Goal: Transaction & Acquisition: Purchase product/service

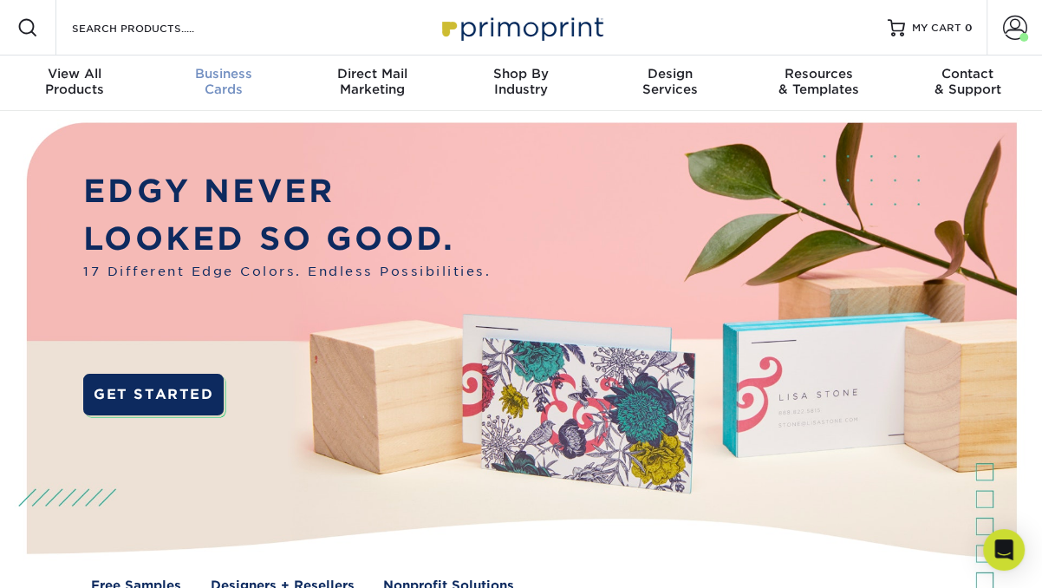
click at [239, 90] on div "Business Cards" at bounding box center [223, 81] width 149 height 31
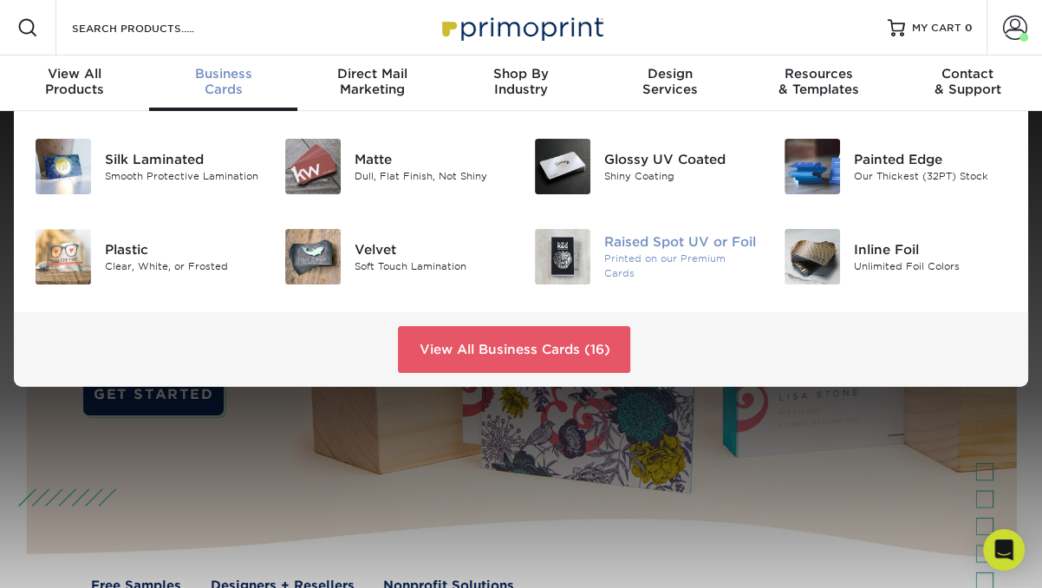
click at [572, 254] on img at bounding box center [562, 256] width 55 height 55
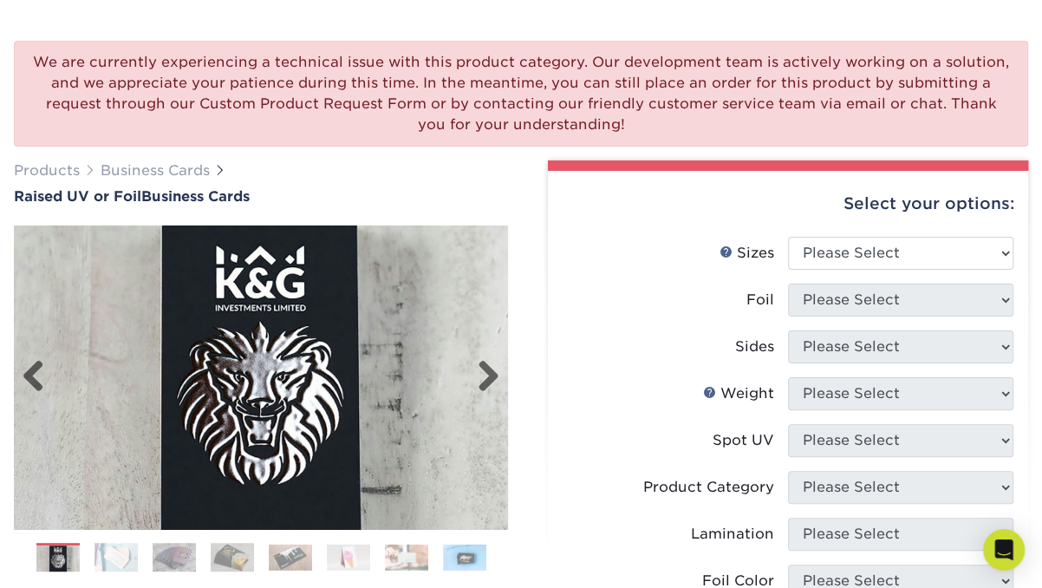
scroll to position [121, 0]
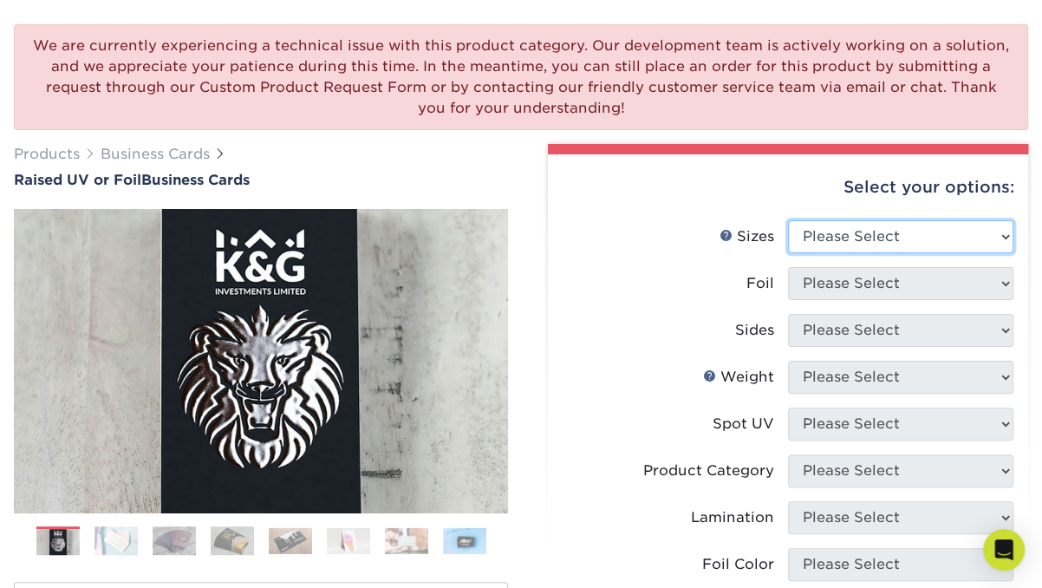
select select "2.00x3.50"
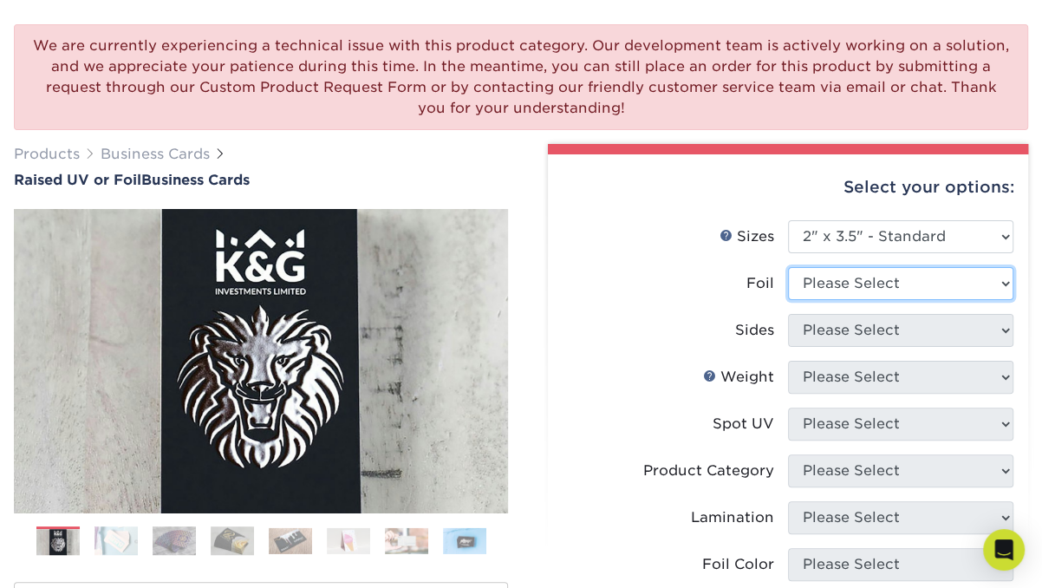
select select "1"
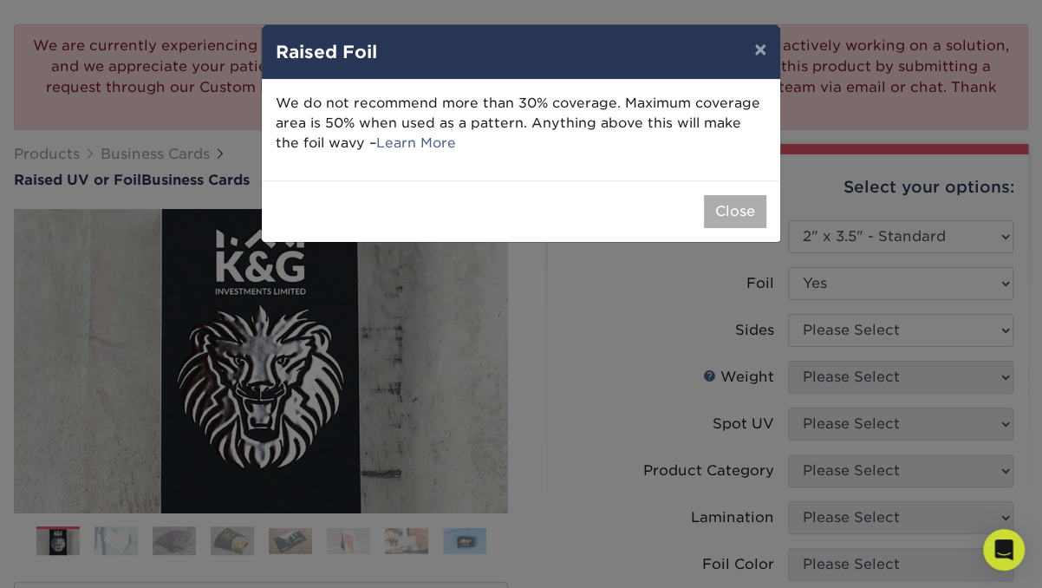
click at [739, 215] on button "Close" at bounding box center [735, 211] width 62 height 33
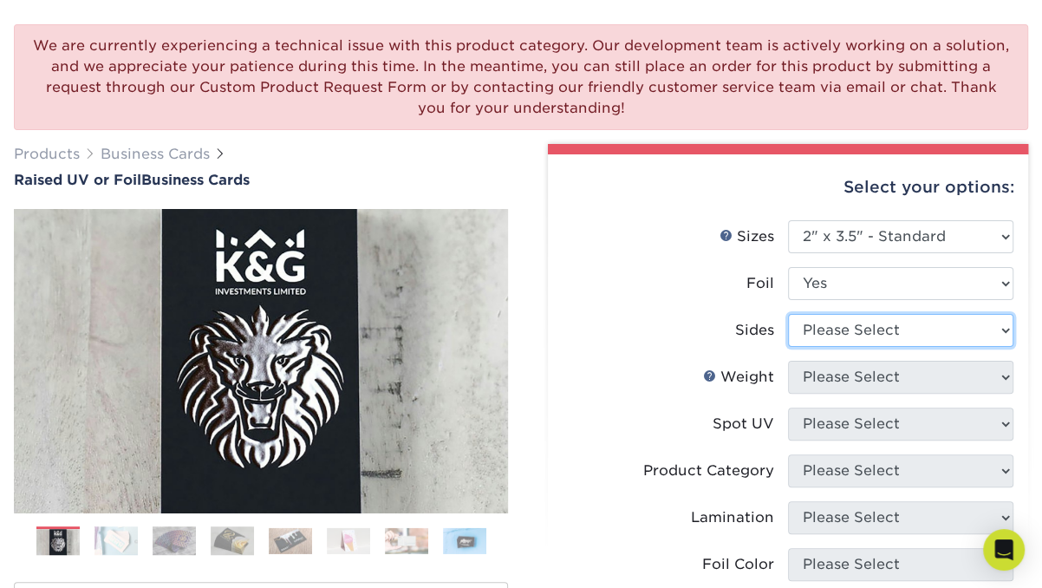
select select "34527644-b4fd-4ffb-9092-1318eefcd9d9"
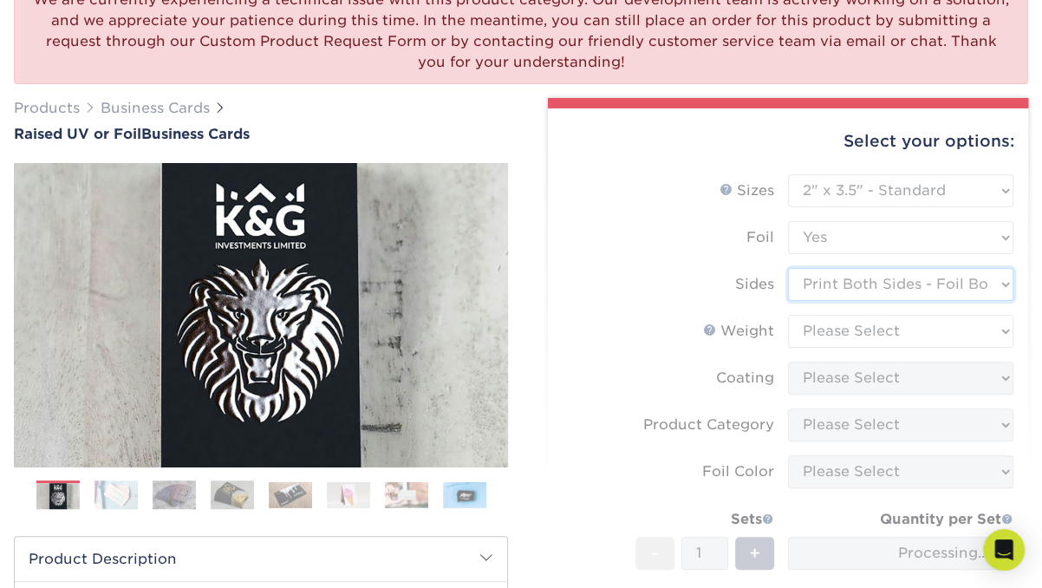
scroll to position [171, 0]
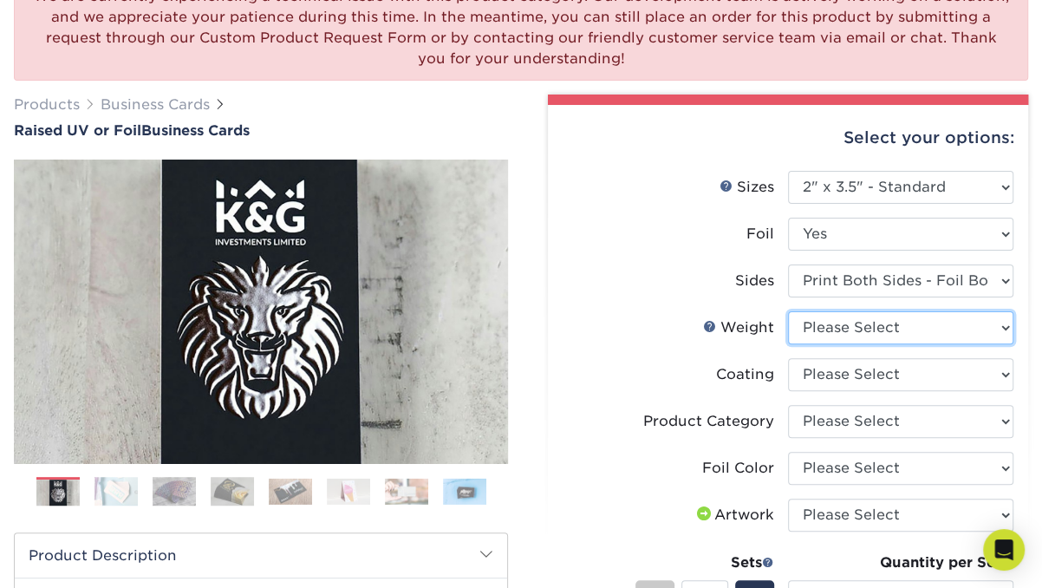
select select "16PT"
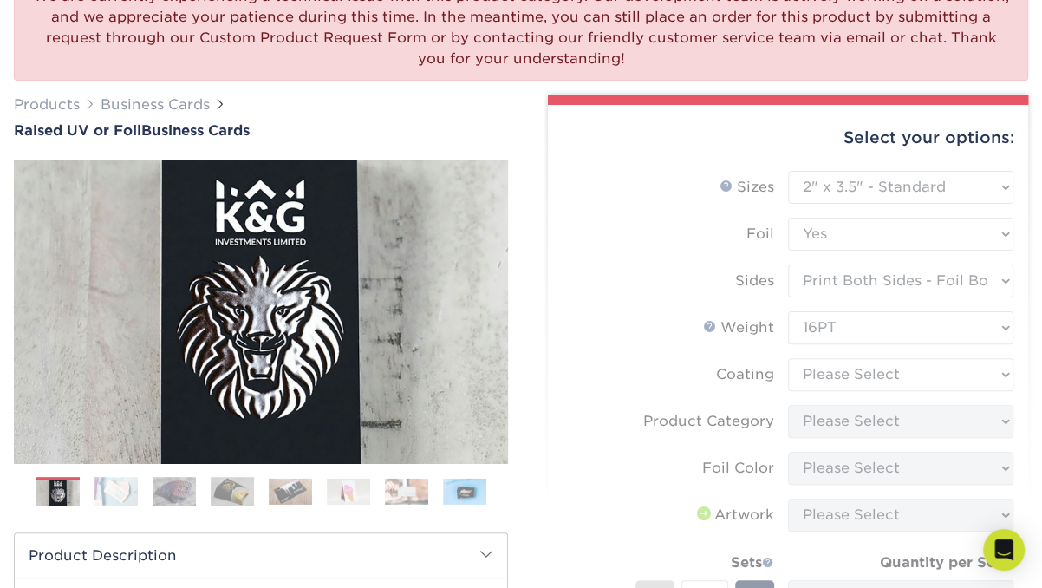
click at [835, 368] on form "Sizes Help Sizes Please Select 2" x 3.5" - Standard Foil Please Select" at bounding box center [788, 459] width 452 height 576
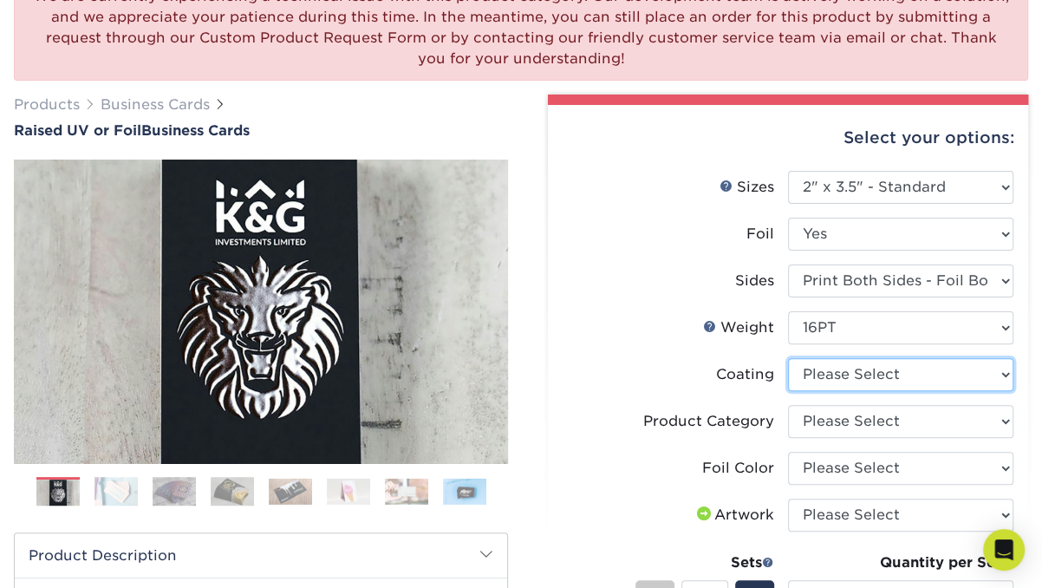
select select "3e7618de-abca-4bda-9f97-8b9129e913d8"
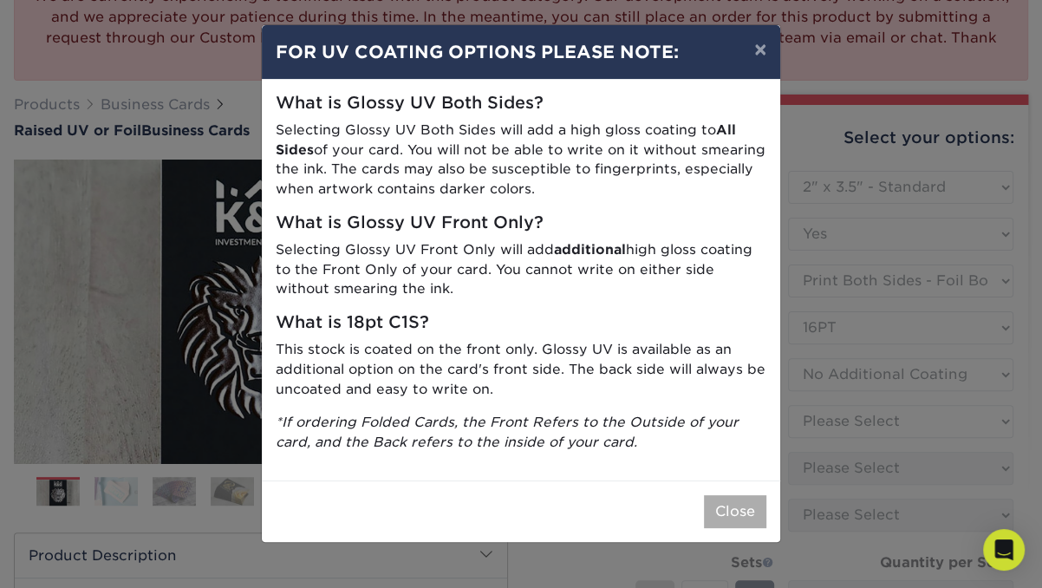
click at [733, 511] on button "Close" at bounding box center [735, 511] width 62 height 33
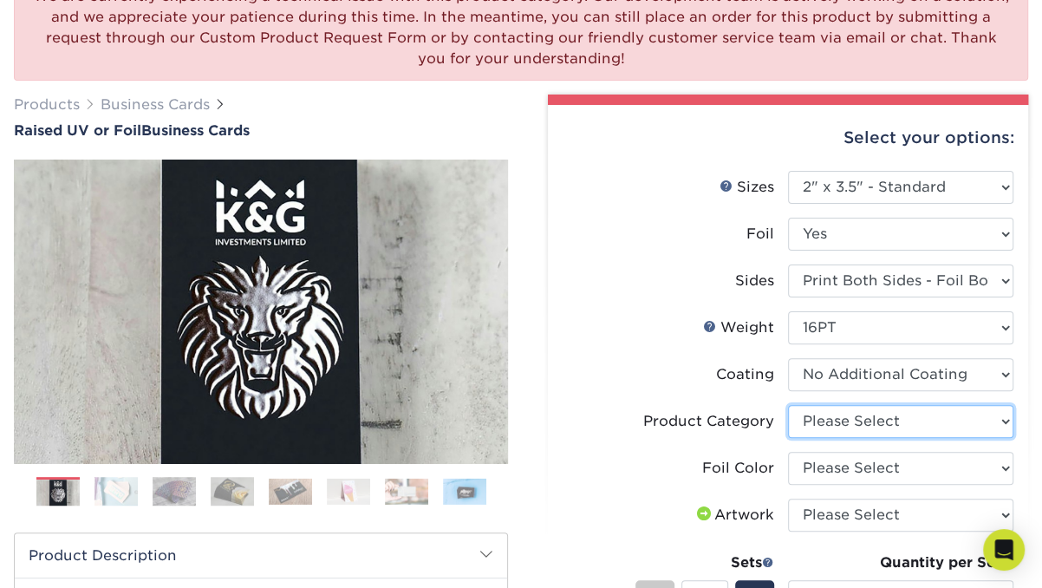
select select "3b5148f1-0588-4f88-a218-97bcfdce65c1"
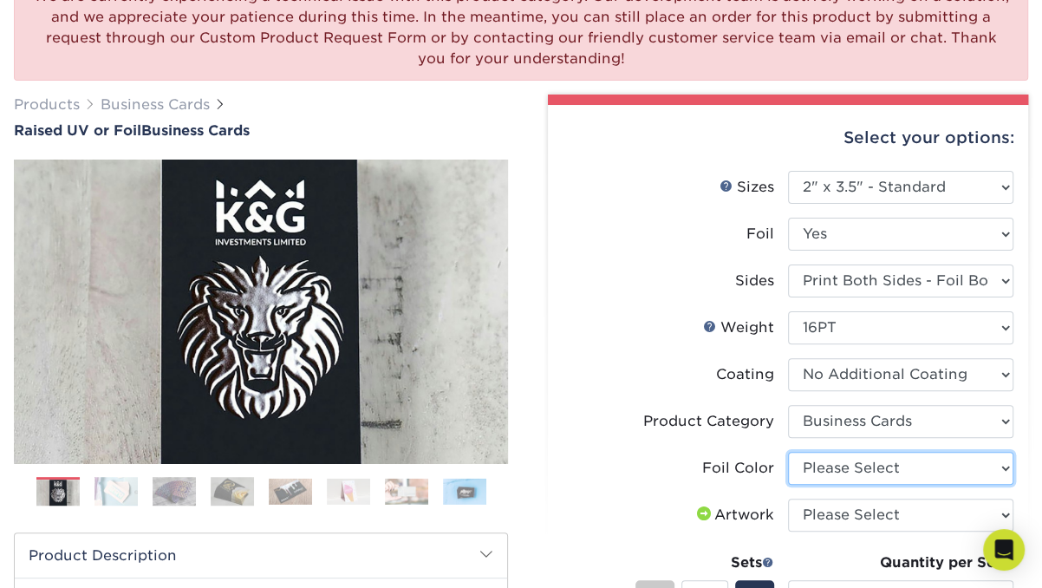
select select "a834dd52-fe06-4ed6-9a86-5bd3c2d02515"
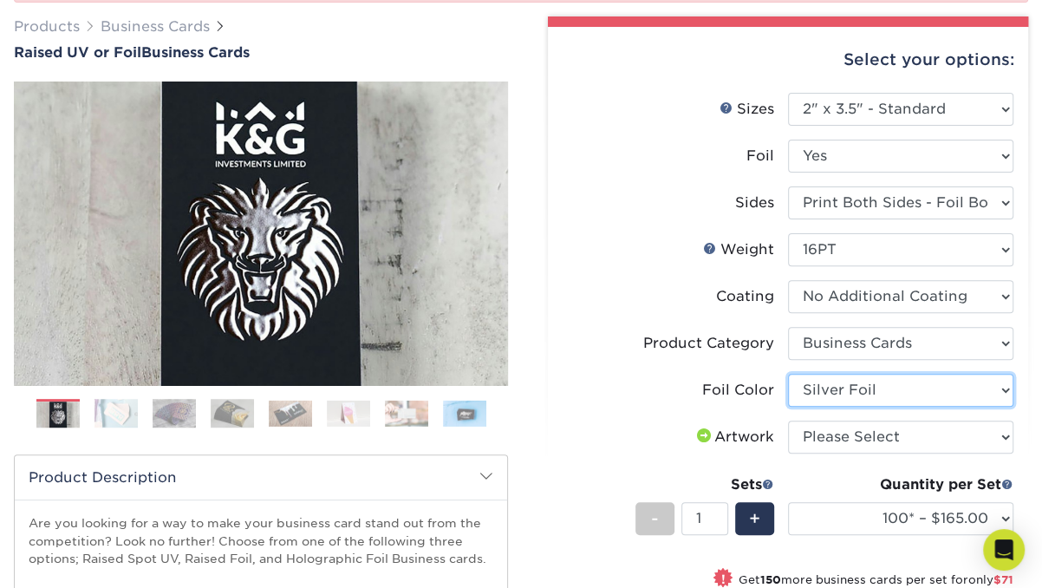
scroll to position [277, 0]
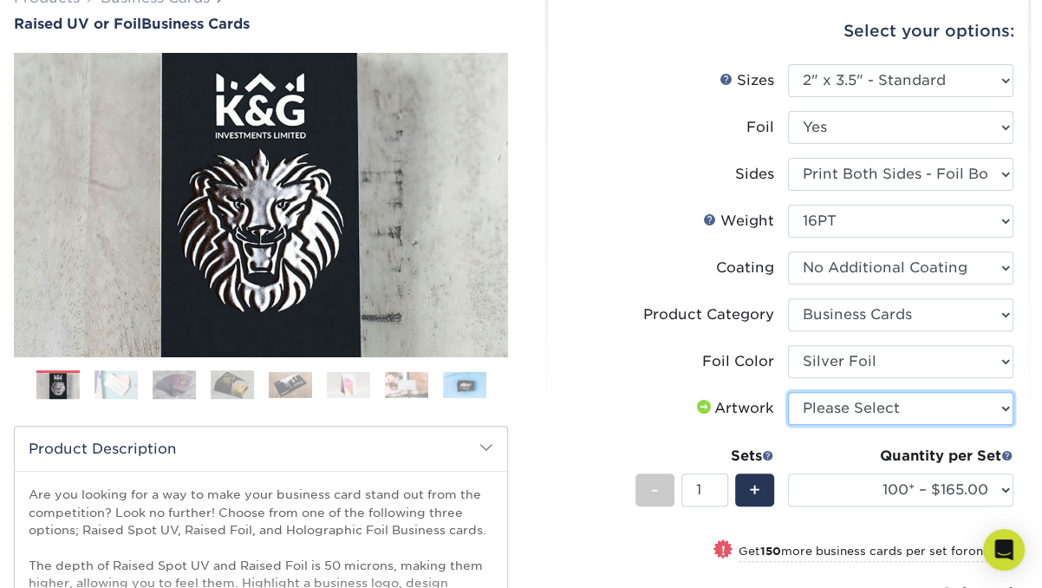
select select "upload"
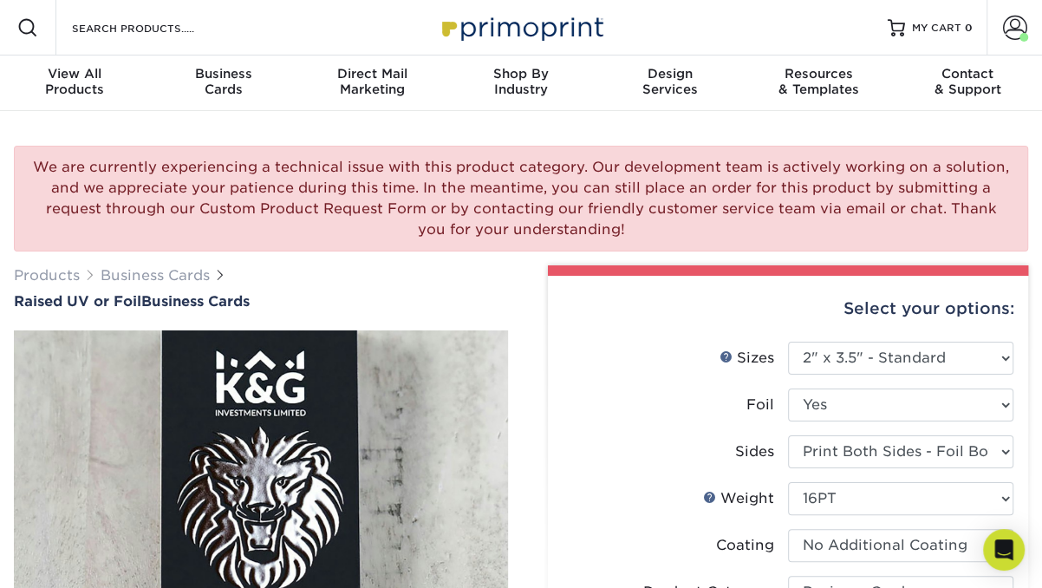
scroll to position [0, 0]
click at [237, 82] on div "Business Cards" at bounding box center [223, 81] width 149 height 31
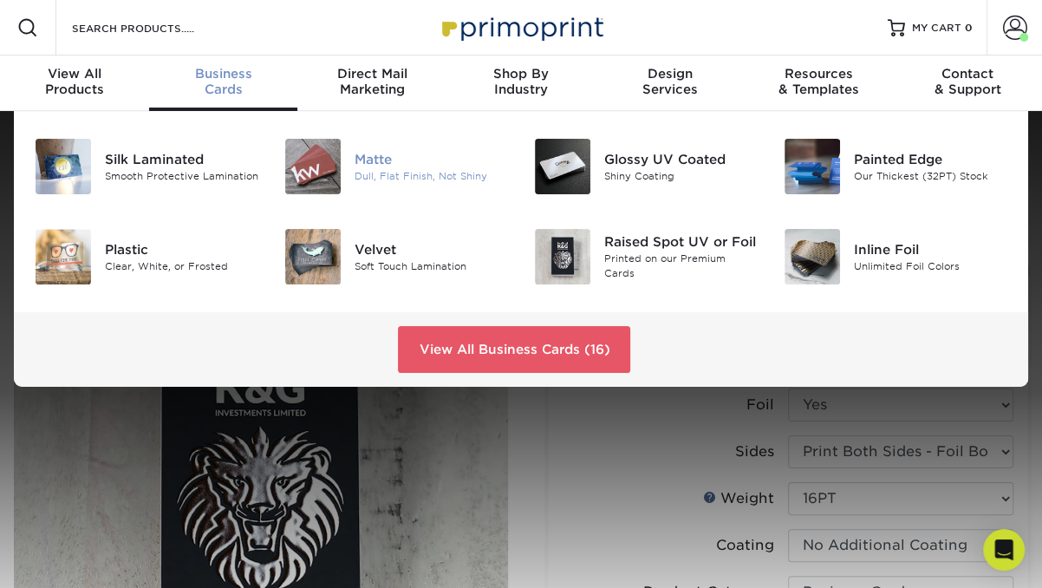
click at [329, 161] on img at bounding box center [312, 166] width 55 height 55
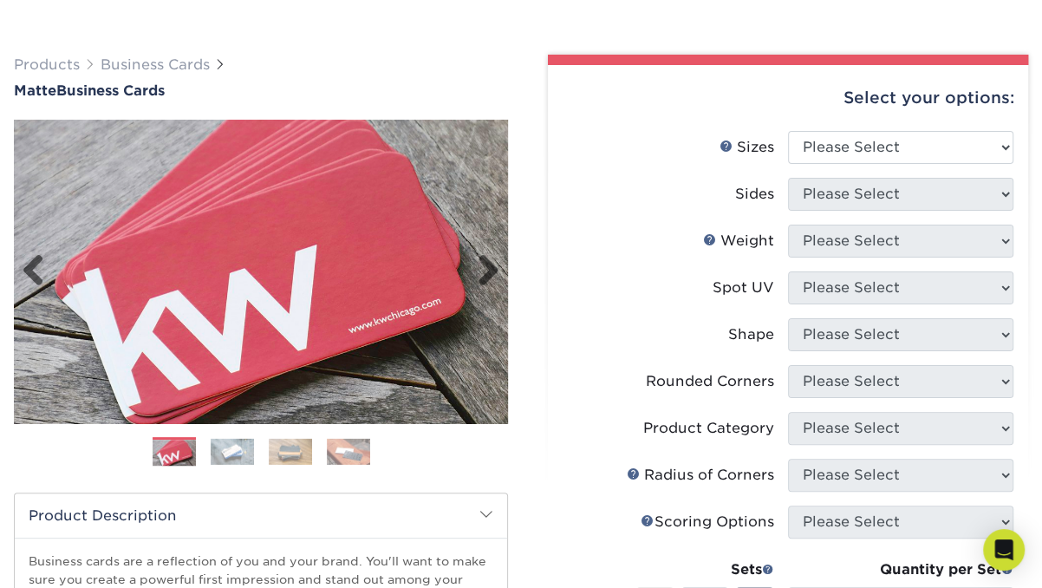
scroll to position [94, 0]
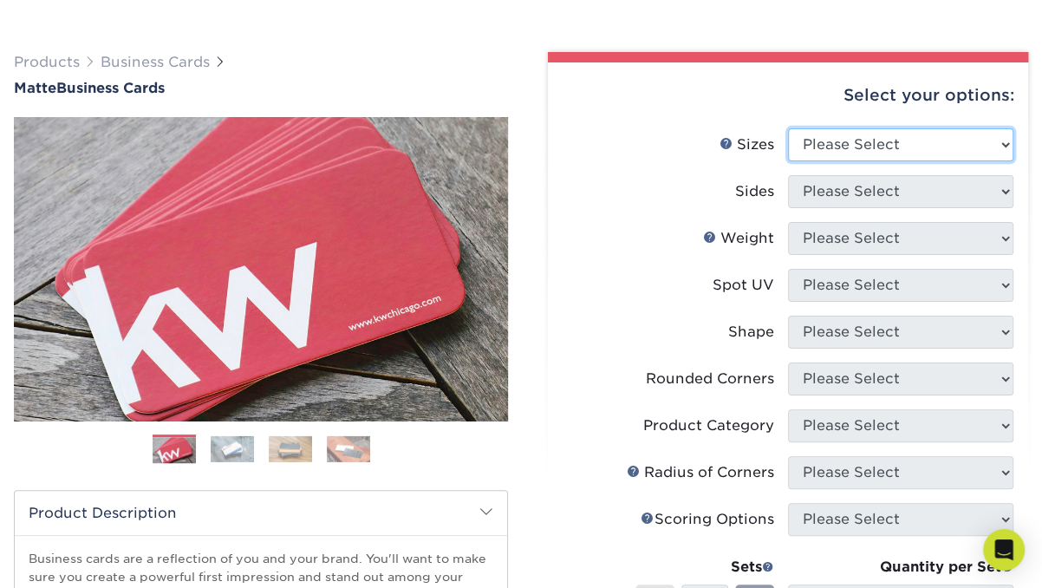
select select "2.00x3.50"
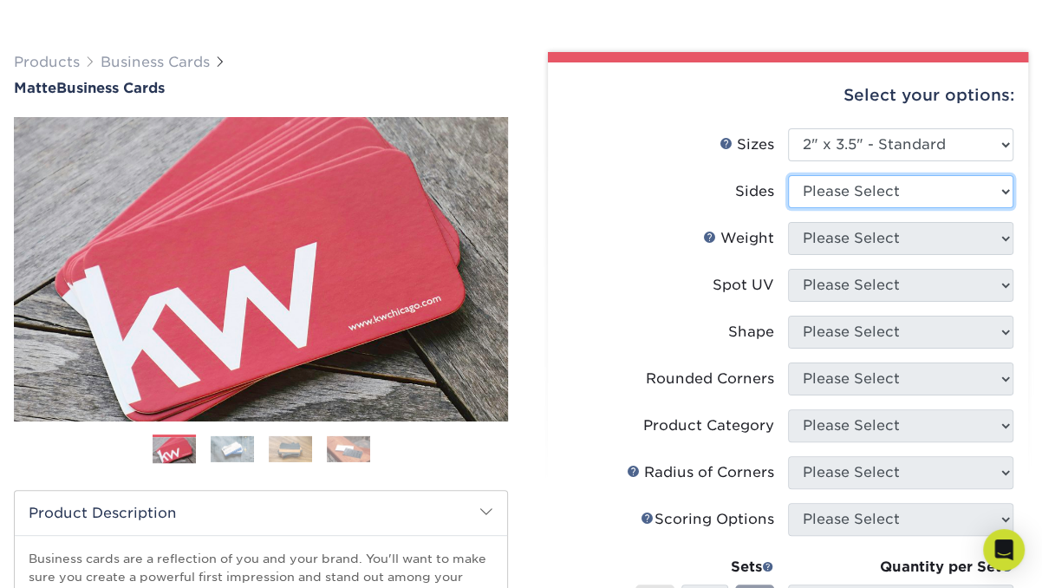
select select "13abbda7-1d64-4f25-8bb2-c179b224825d"
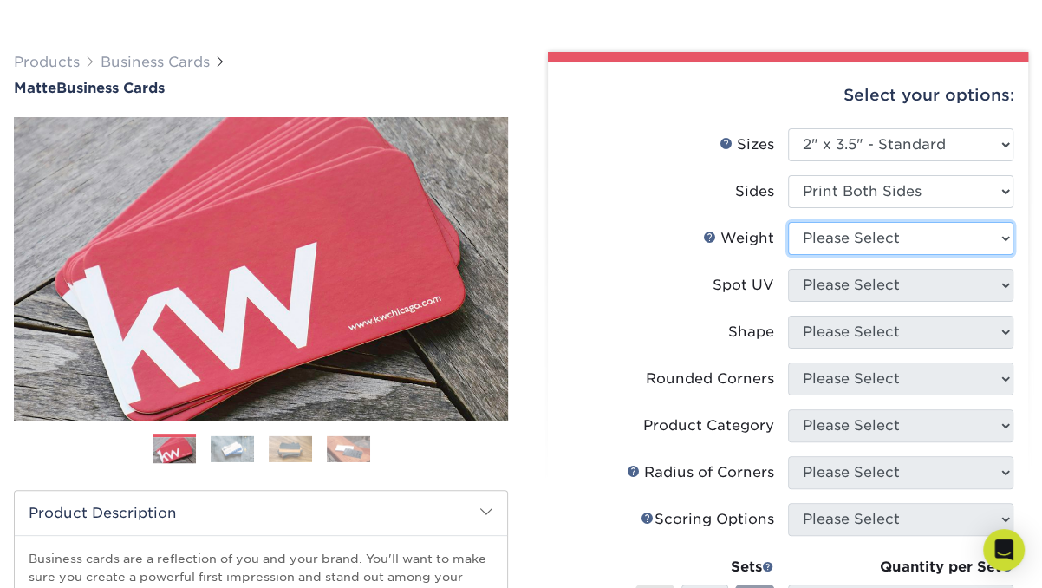
select select "16PT"
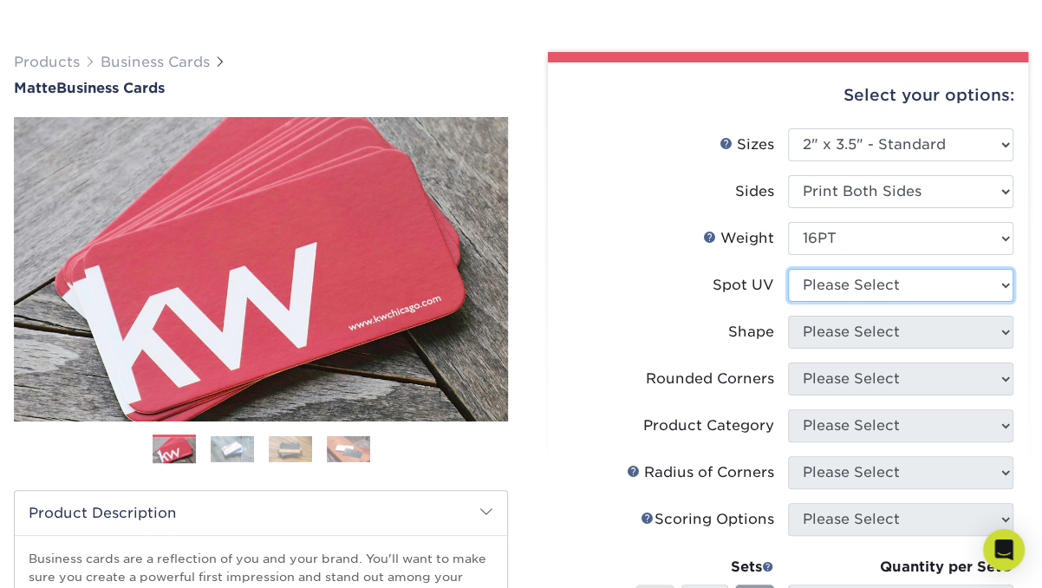
select select "3"
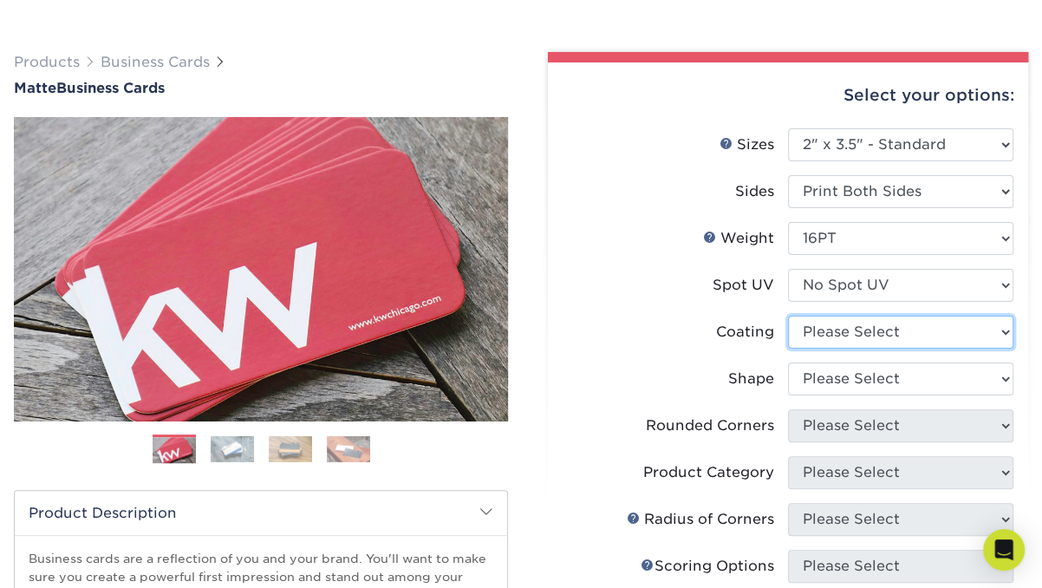
select select "121bb7b5-3b4d-429f-bd8d-bbf80e953313"
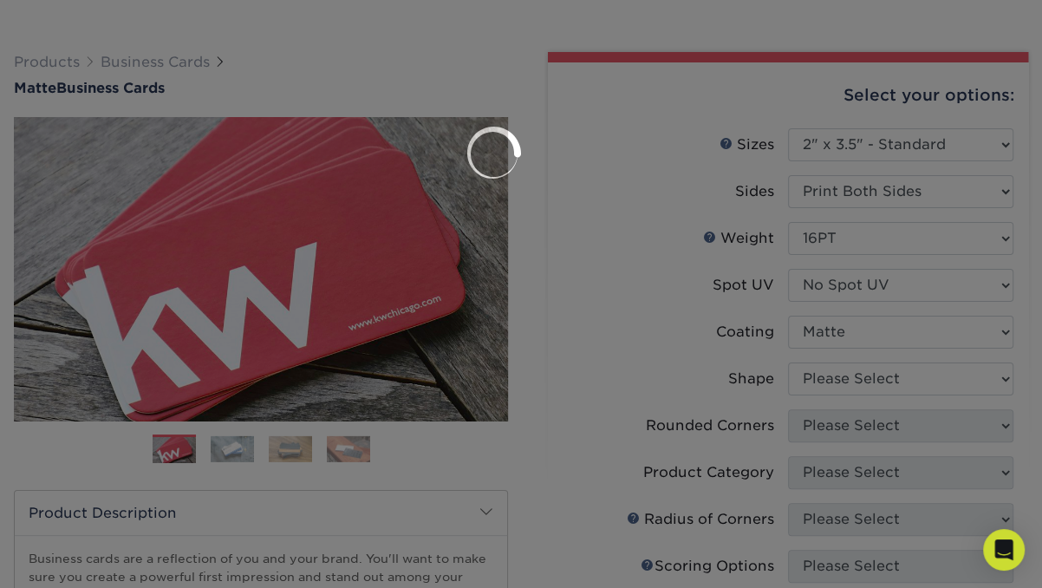
click at [809, 380] on div at bounding box center [521, 294] width 1042 height 588
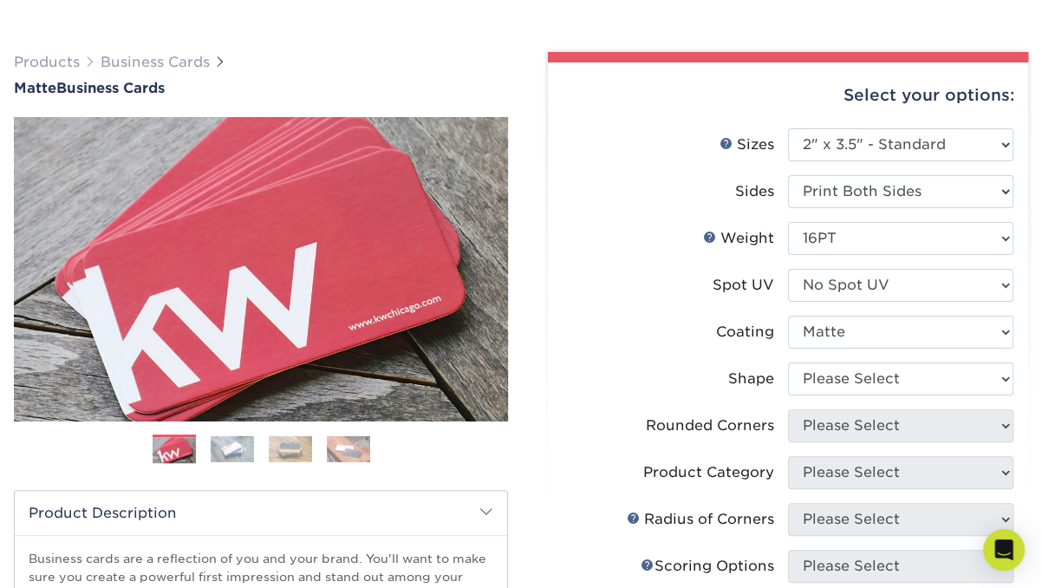
click at [827, 358] on li "Coating" at bounding box center [787, 338] width 451 height 47
select select "standard"
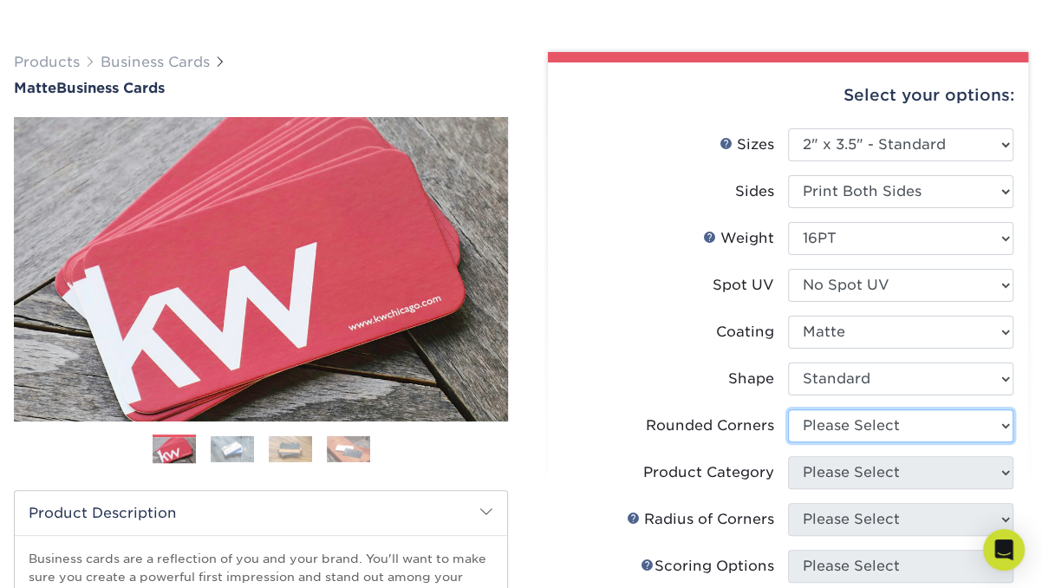
select select "0"
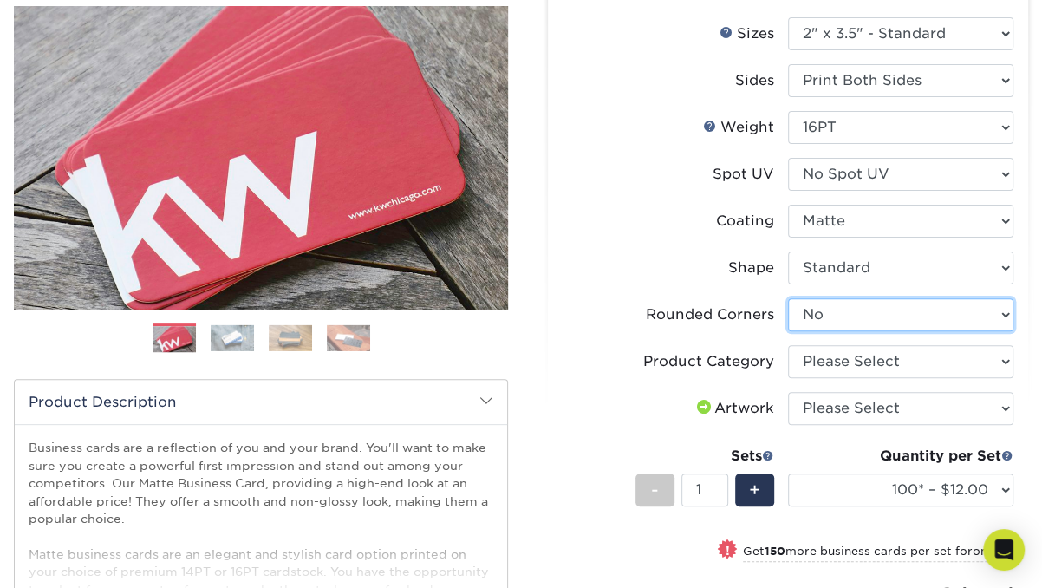
scroll to position [208, 0]
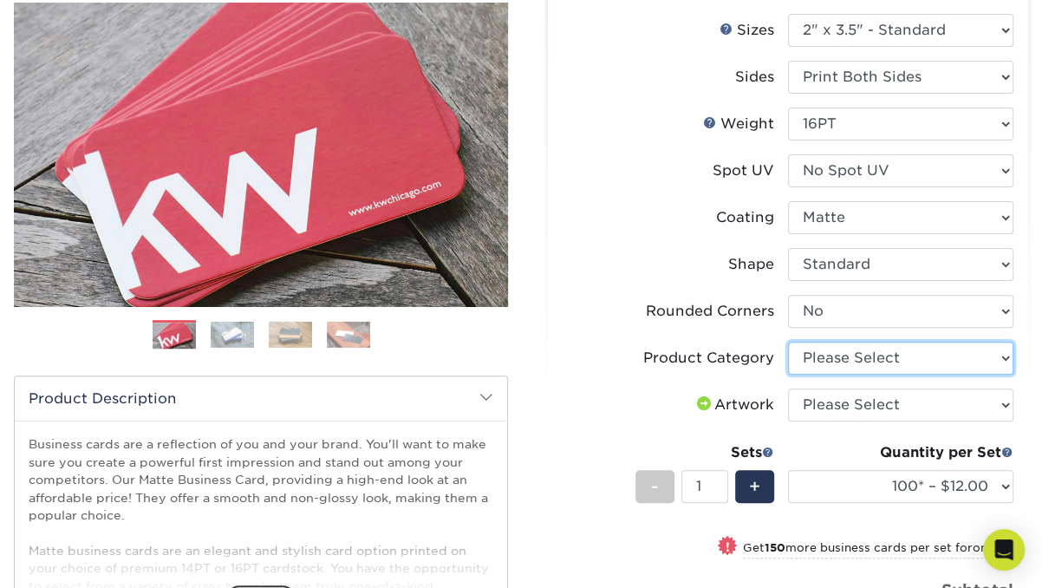
select select "3b5148f1-0588-4f88-a218-97bcfdce65c1"
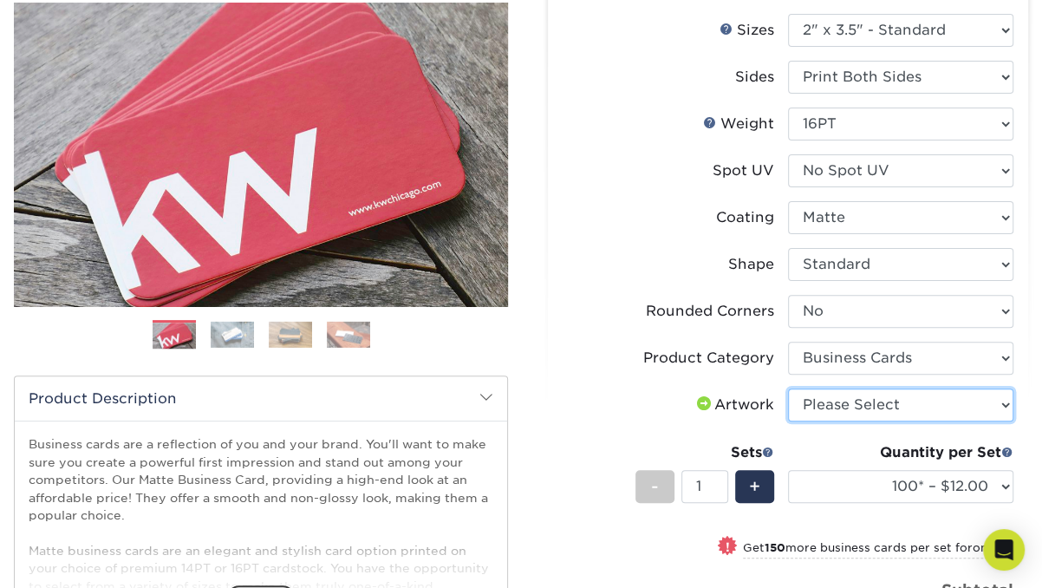
select select "upload"
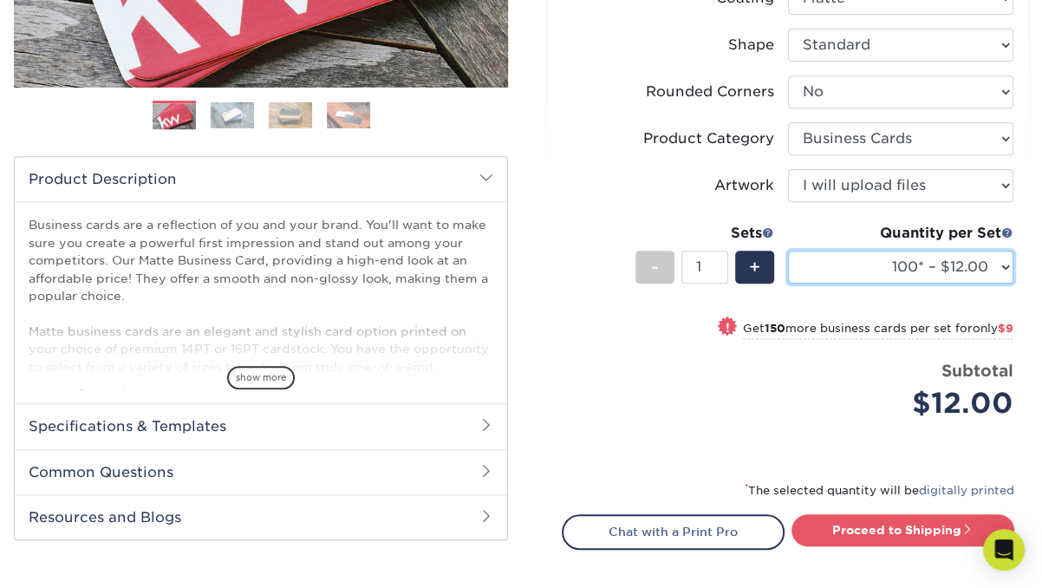
scroll to position [442, 0]
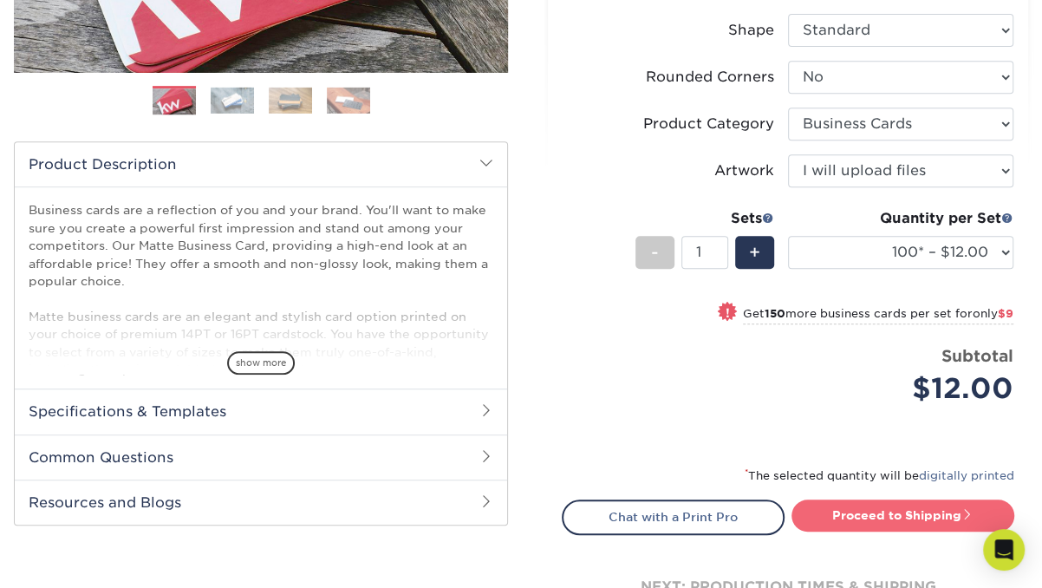
click at [887, 510] on link "Proceed to Shipping" at bounding box center [902, 514] width 223 height 31
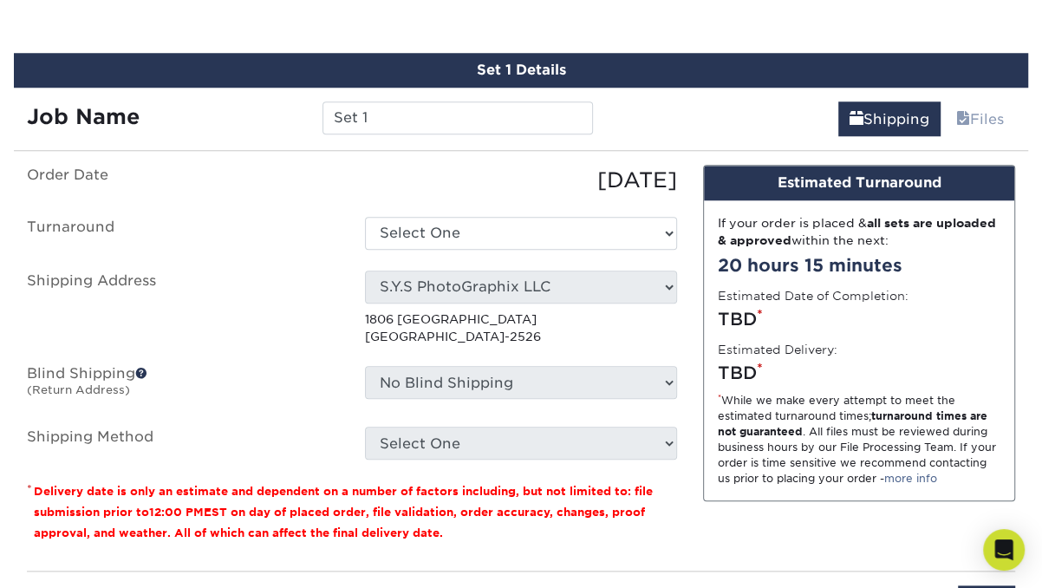
scroll to position [981, 0]
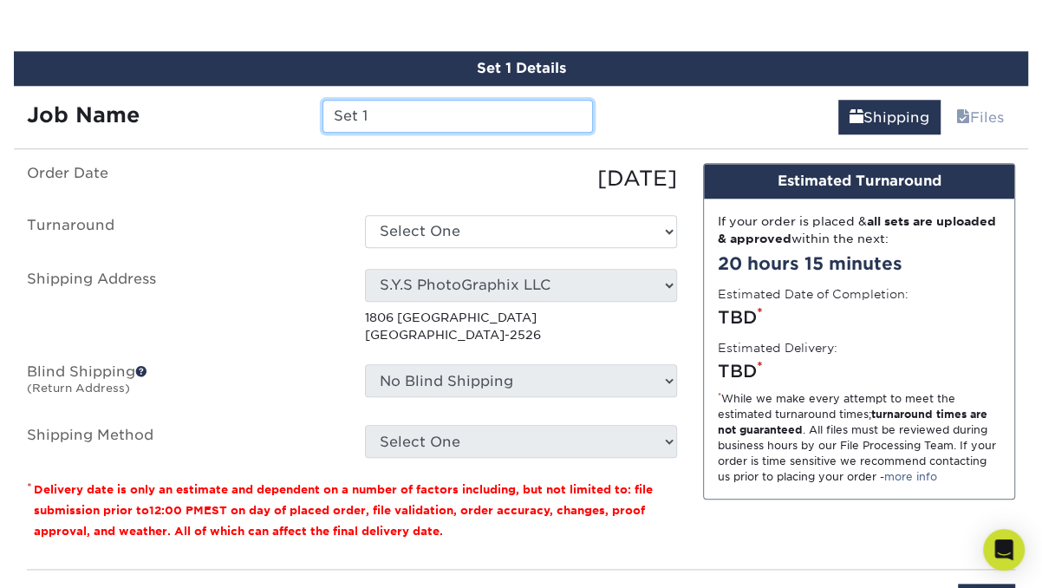
click at [386, 107] on input "Set 1" at bounding box center [457, 116] width 270 height 33
type input "SYS Bcards"
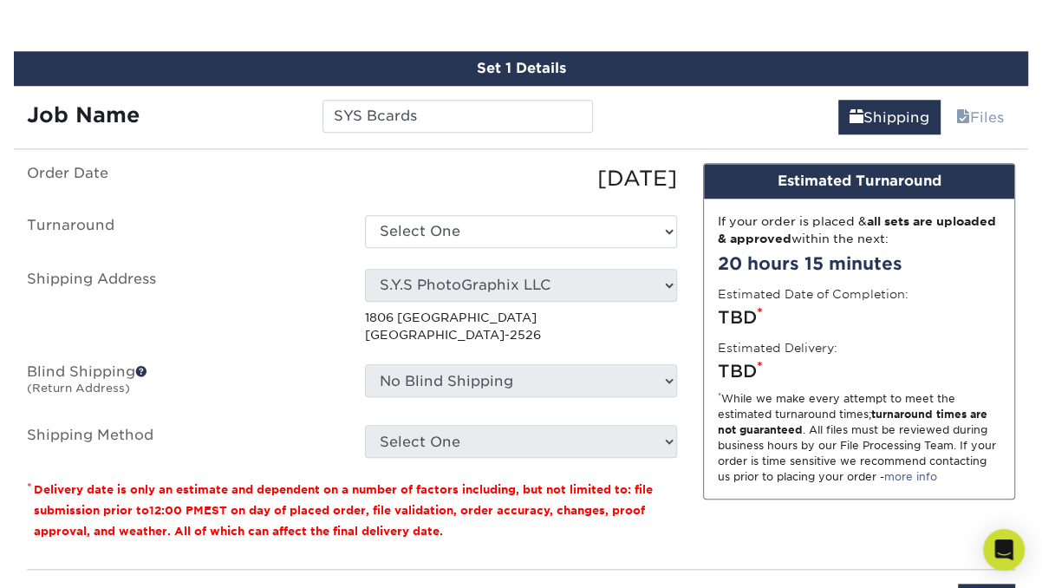
click at [347, 163] on label "Order Date" at bounding box center [183, 178] width 338 height 31
select select "47dbf4b1-3bfd-4687-b793-fcd3ee179f06"
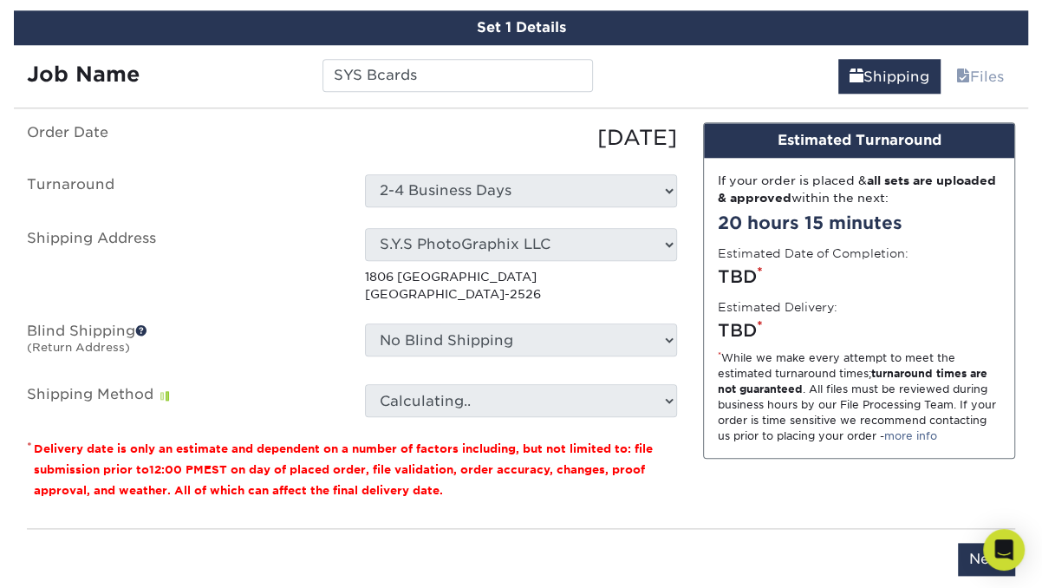
scroll to position [1055, 0]
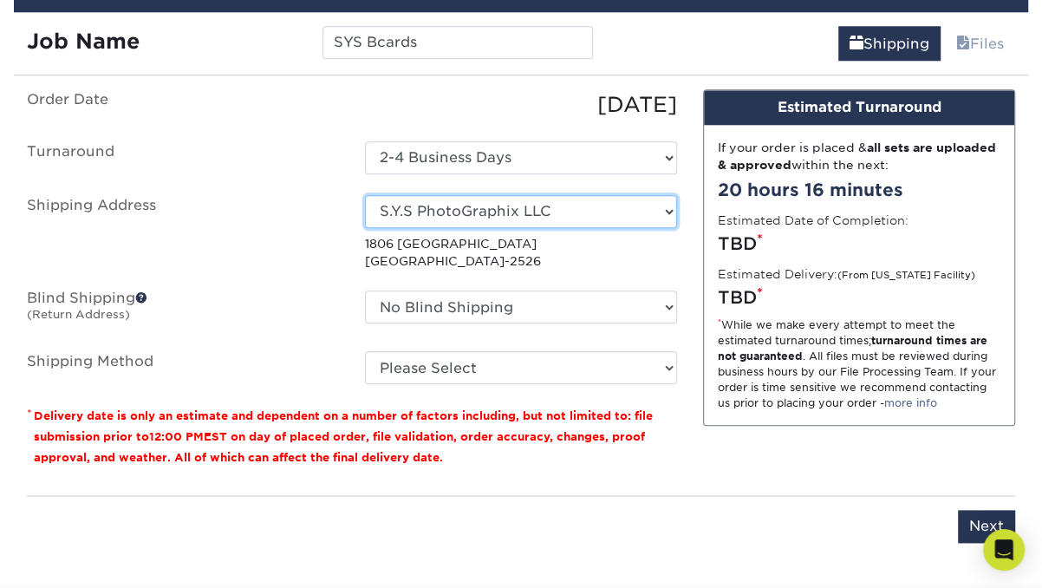
select select "285066"
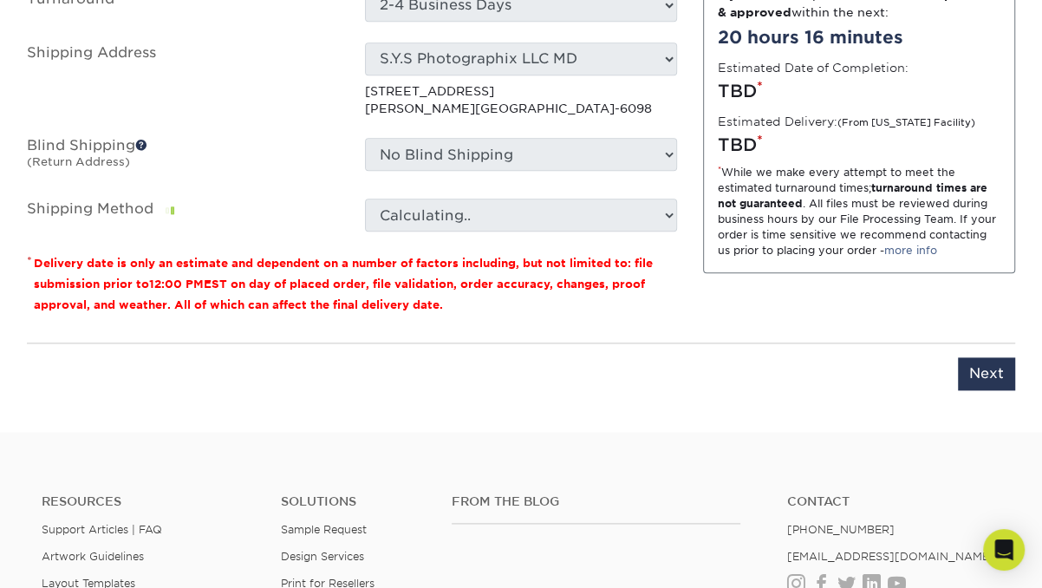
scroll to position [1208, 0]
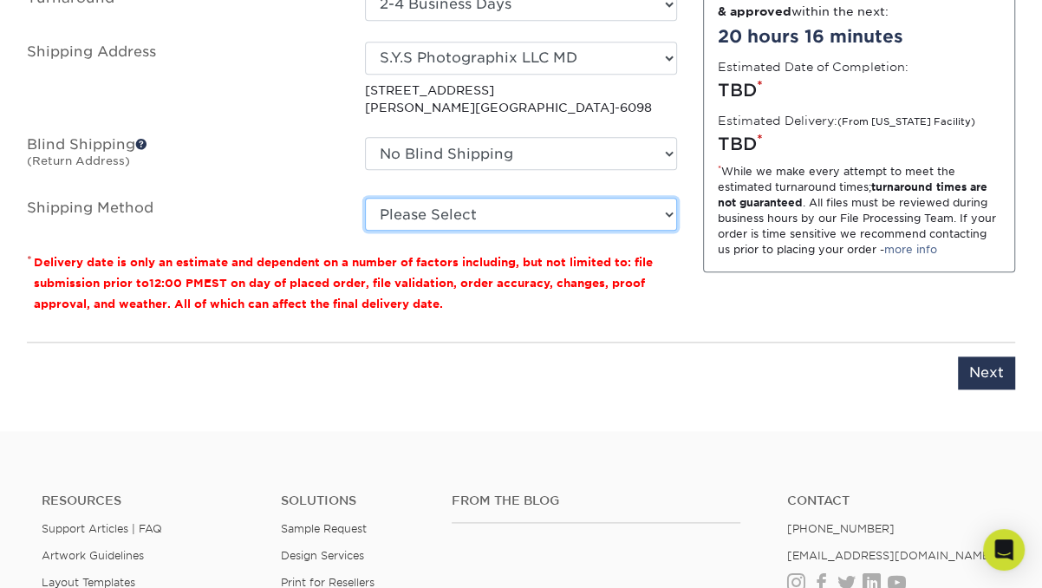
select select "03"
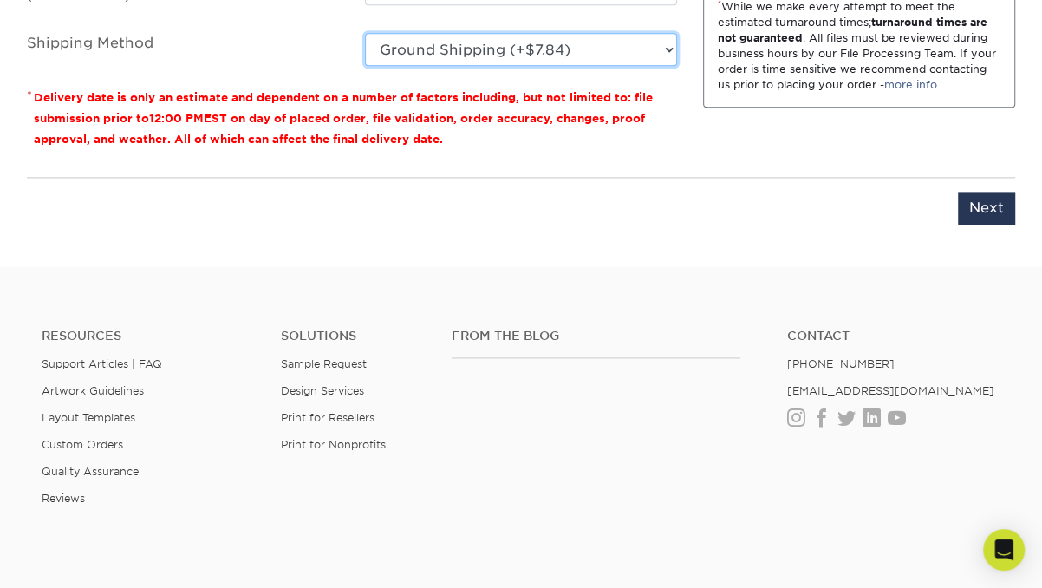
scroll to position [1286, 0]
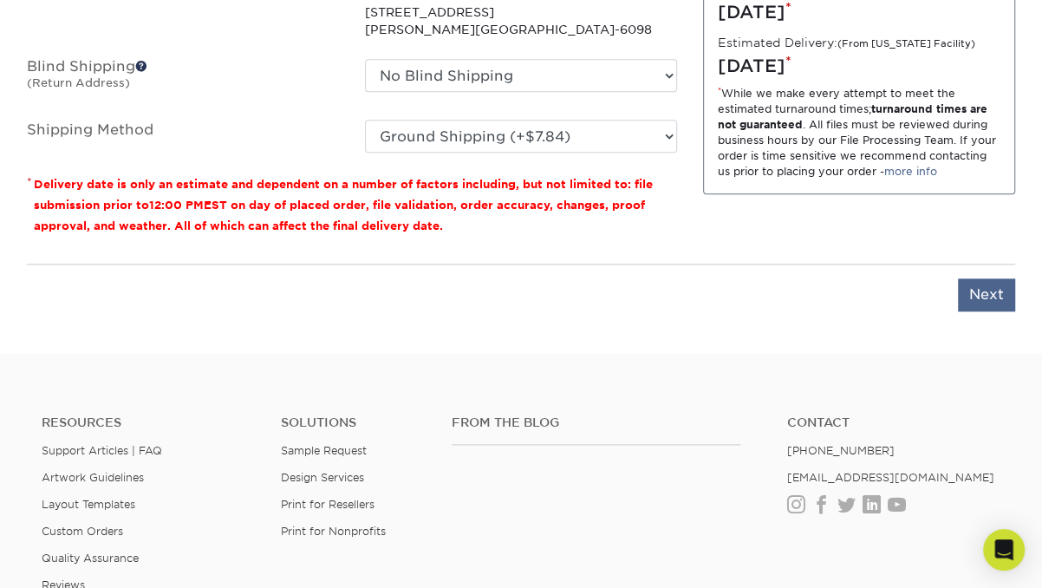
click at [982, 278] on input "Next" at bounding box center [986, 294] width 57 height 33
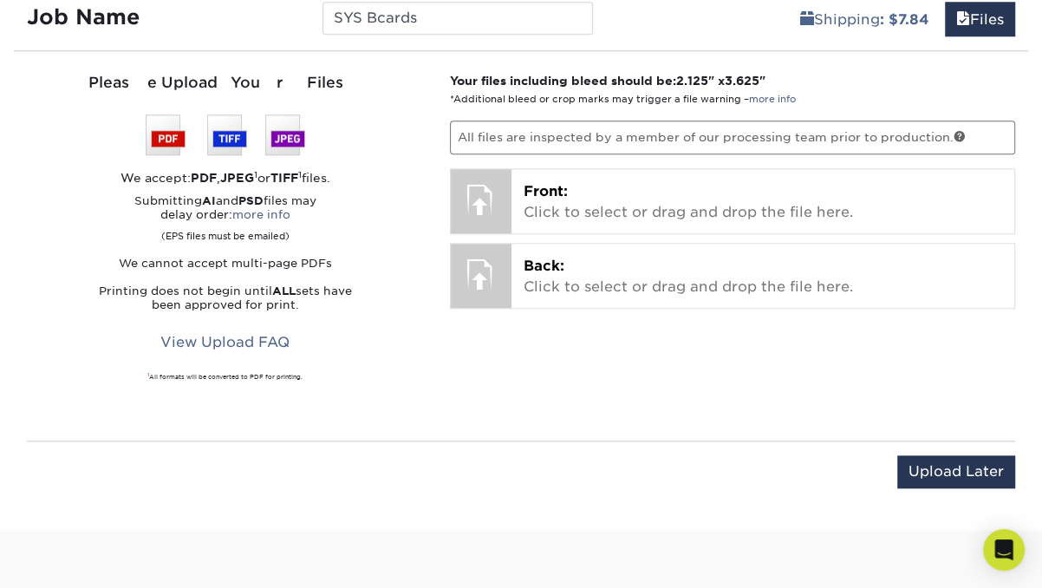
scroll to position [1077, 0]
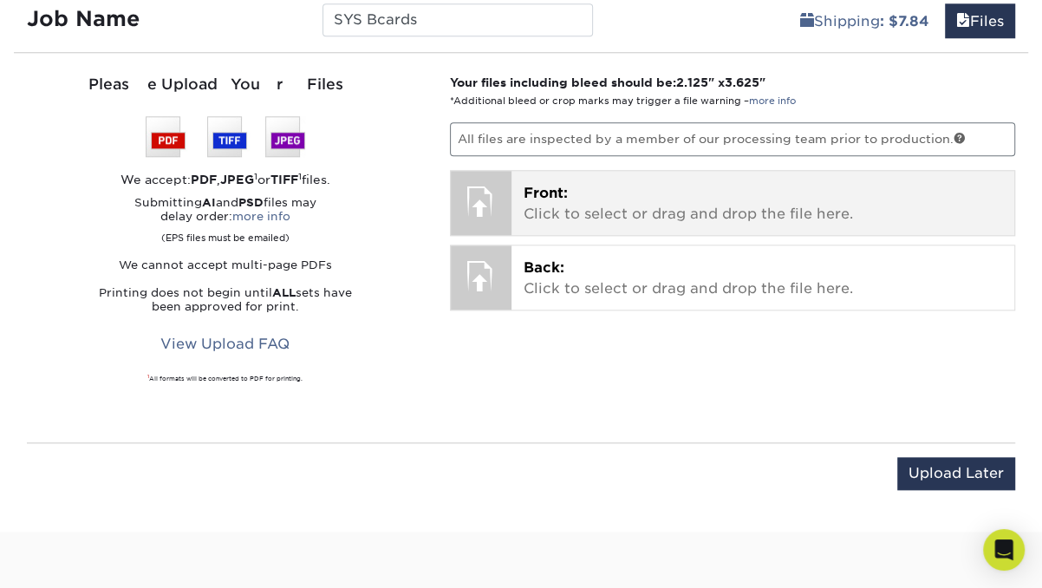
click at [598, 196] on p "Front: Click to select or drag and drop the file here." at bounding box center [762, 204] width 479 height 42
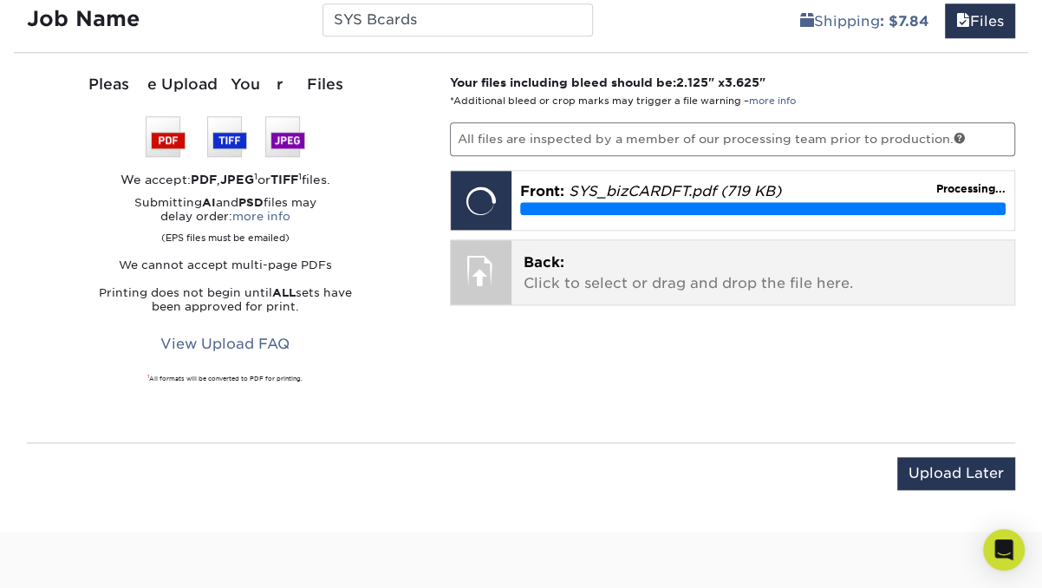
click at [514, 246] on div "Back: Click to select or drag and drop the file here. Choose file" at bounding box center [762, 272] width 503 height 64
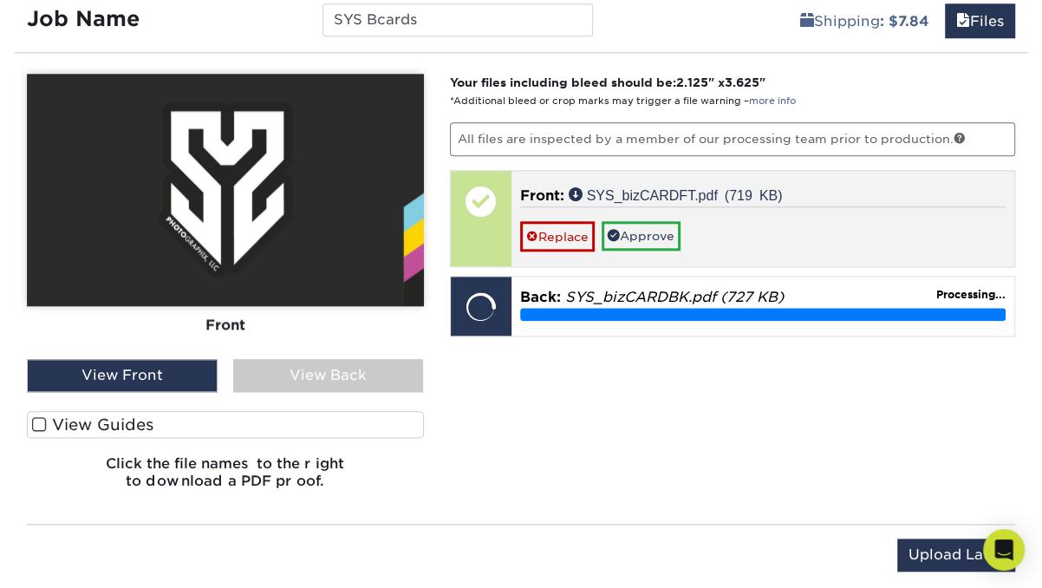
click at [651, 224] on link "Approve" at bounding box center [640, 235] width 79 height 29
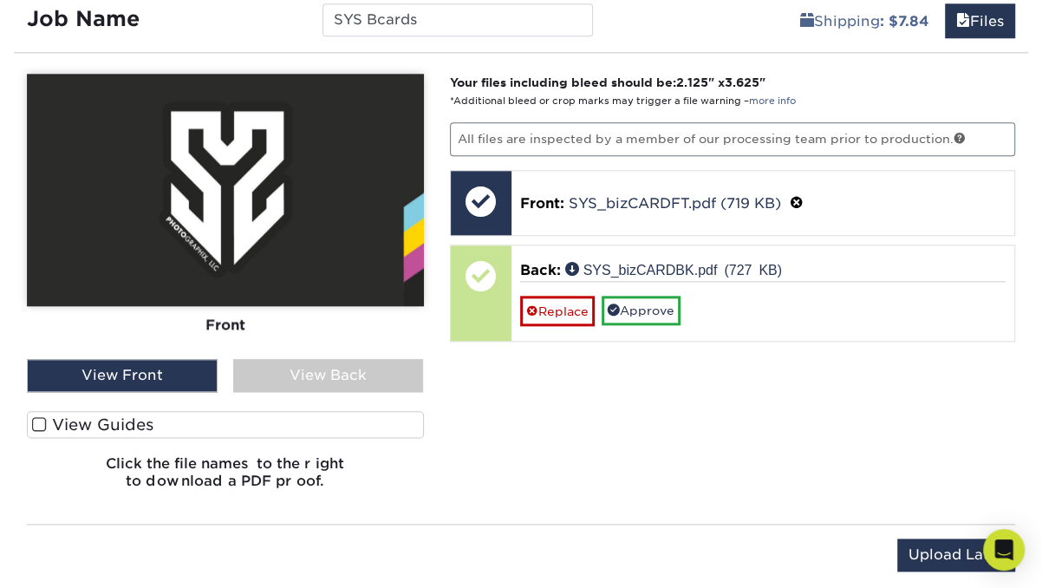
click at [341, 359] on div "View Back" at bounding box center [328, 375] width 191 height 33
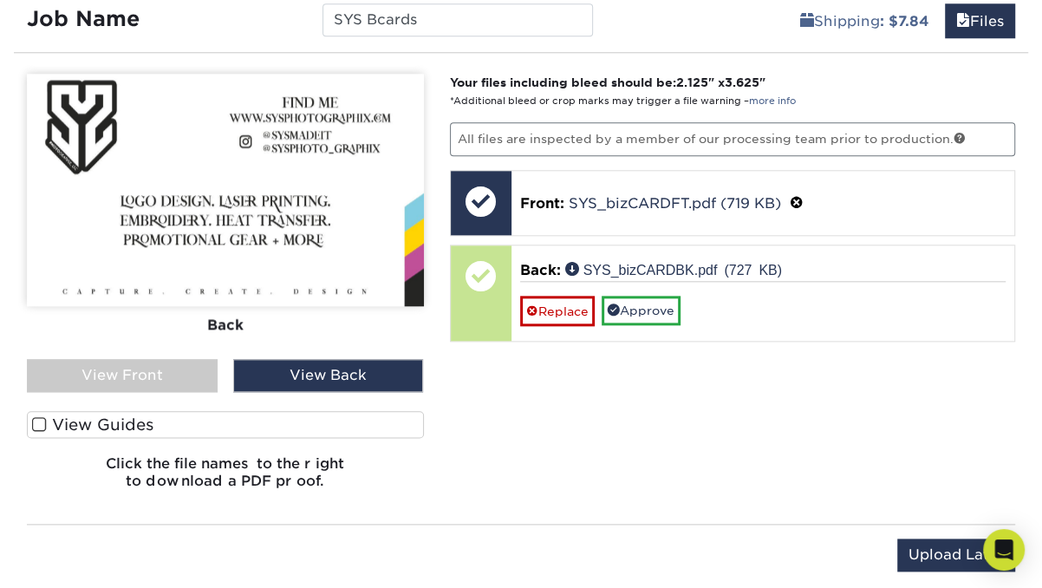
click at [139, 364] on div "View Front" at bounding box center [122, 375] width 191 height 33
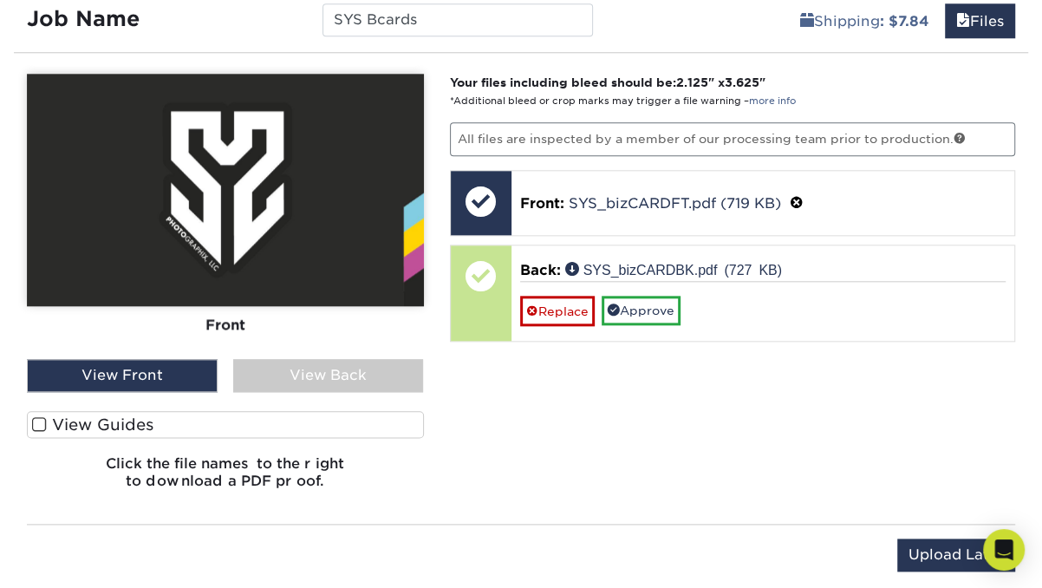
click at [248, 381] on div "View Back" at bounding box center [328, 375] width 191 height 33
